Goal: Navigation & Orientation: Go to known website

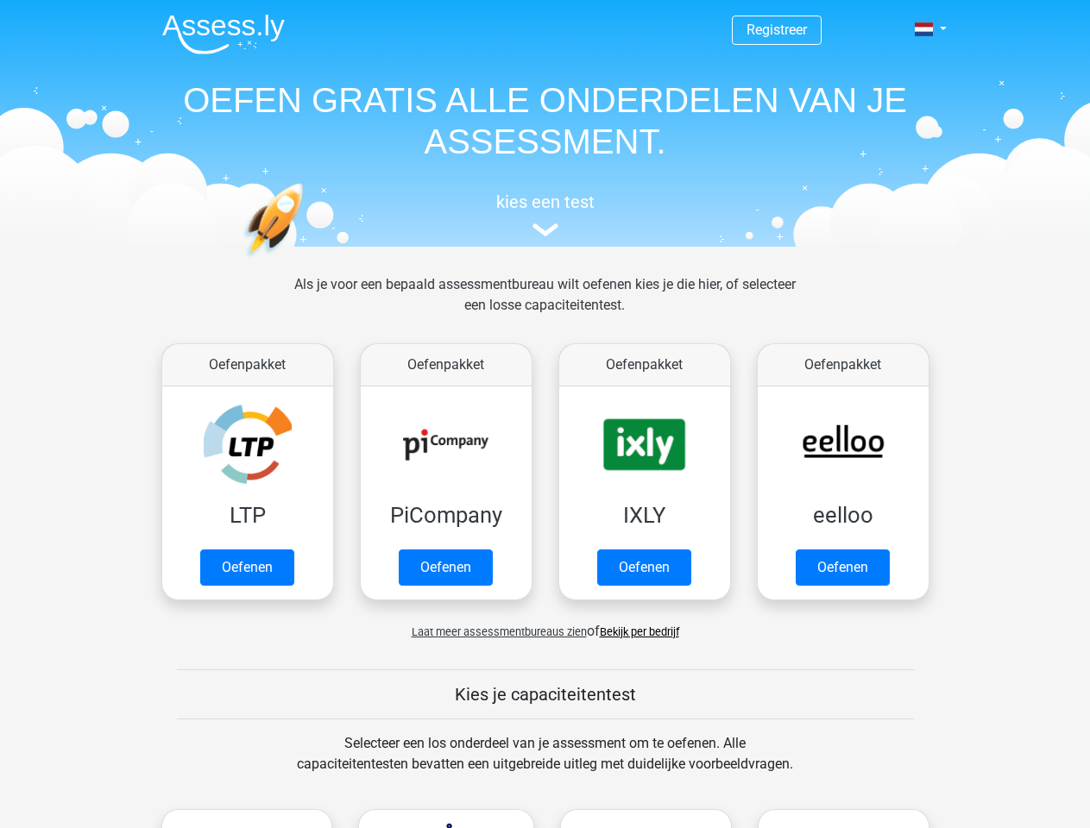
click at [925, 29] on span at bounding box center [924, 29] width 18 height 14
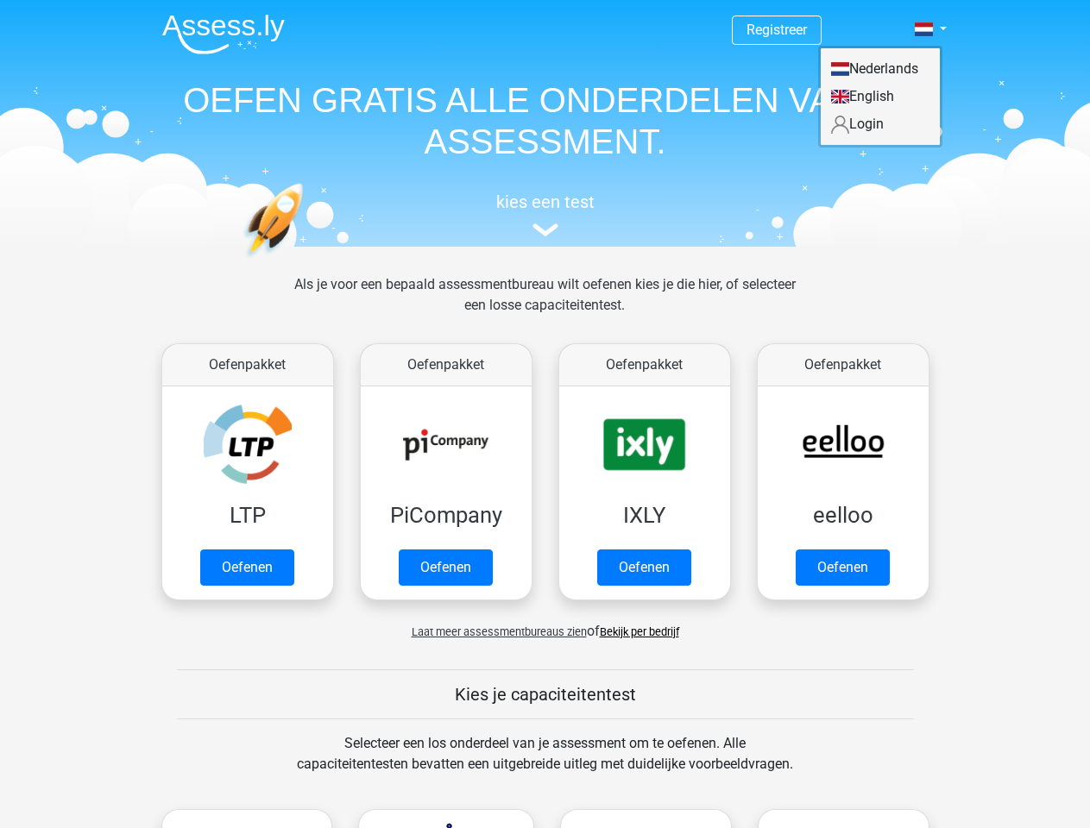
click at [494, 632] on span "Laat meer assessmentbureaus zien" at bounding box center [499, 632] width 175 height 13
